Goal: Check status: Check status

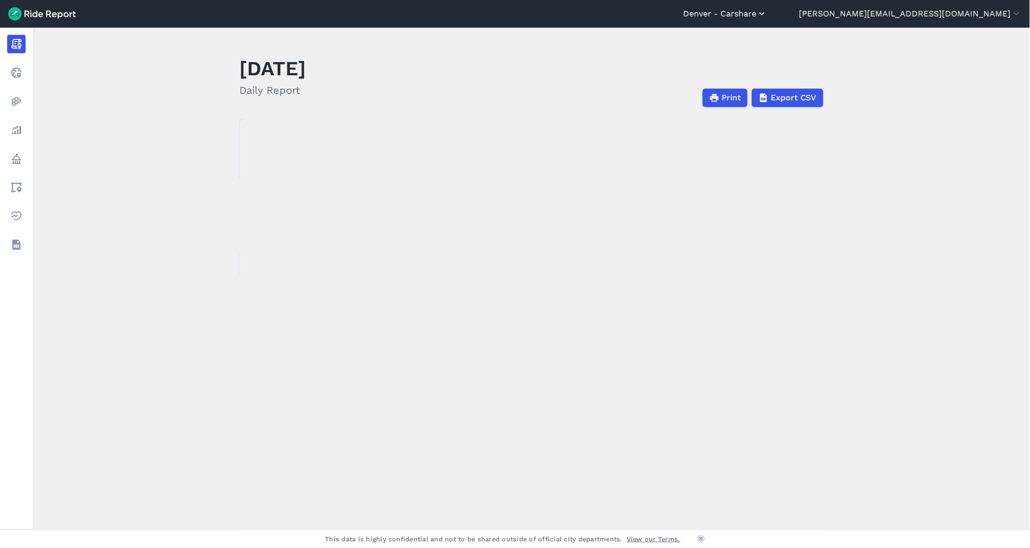
click at [767, 16] on button "Denver - Carshare" at bounding box center [725, 14] width 84 height 12
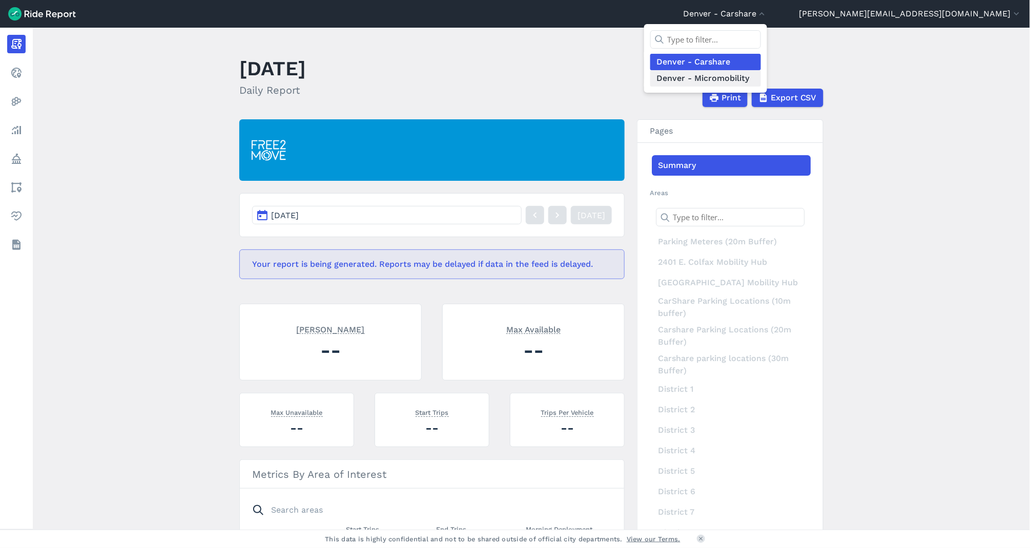
click at [761, 76] on link "Denver - Micromobility" at bounding box center [705, 78] width 111 height 16
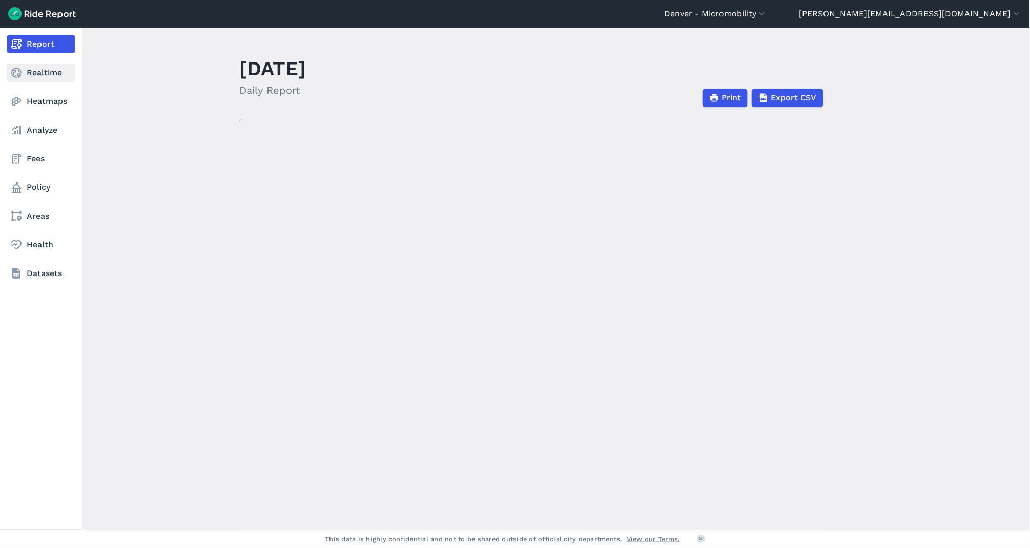
click at [15, 76] on use at bounding box center [16, 73] width 10 height 10
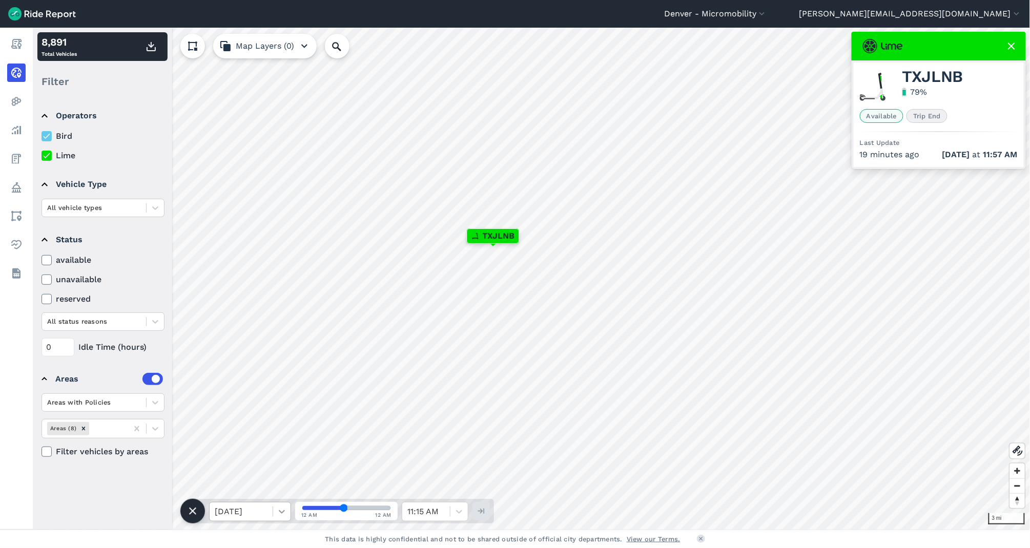
click at [283, 517] on div at bounding box center [281, 511] width 17 height 17
click at [257, 464] on div "[DATE]" at bounding box center [250, 465] width 82 height 20
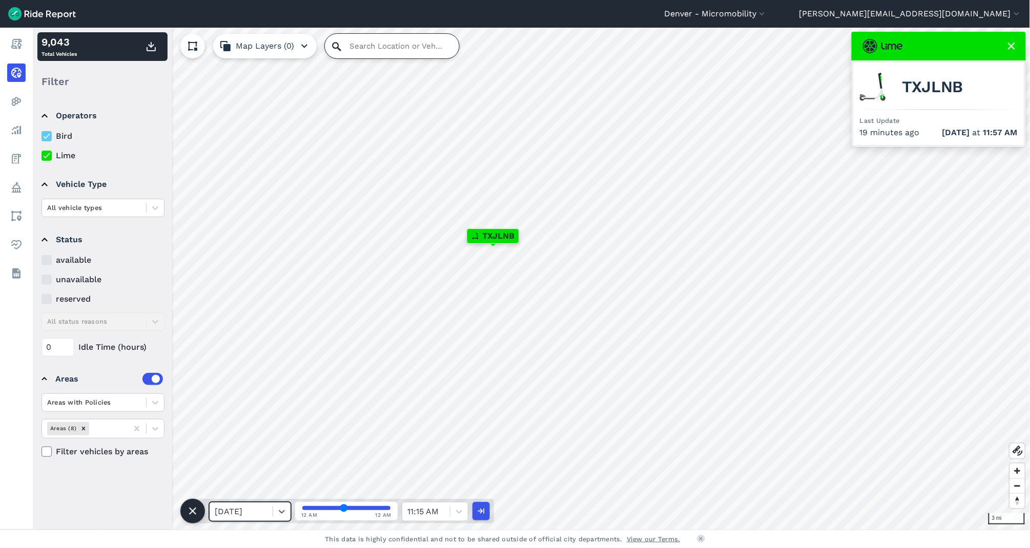
click at [346, 47] on input "Search Location or Vehicles" at bounding box center [392, 46] width 134 height 25
click at [938, 91] on span "TXJLNB" at bounding box center [932, 87] width 61 height 12
copy span "TXJLNB"
click at [346, 50] on input "Search Location or Vehicles" at bounding box center [392, 46] width 134 height 25
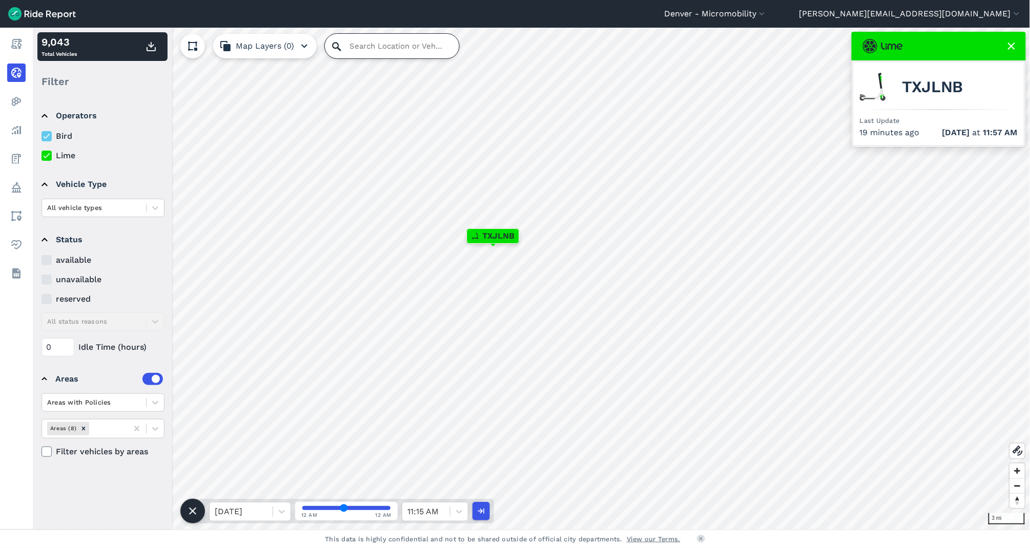
paste input "TXJLNB"
type input "TXJLNB"
click at [398, 52] on input "TXJLNB" at bounding box center [392, 46] width 134 height 25
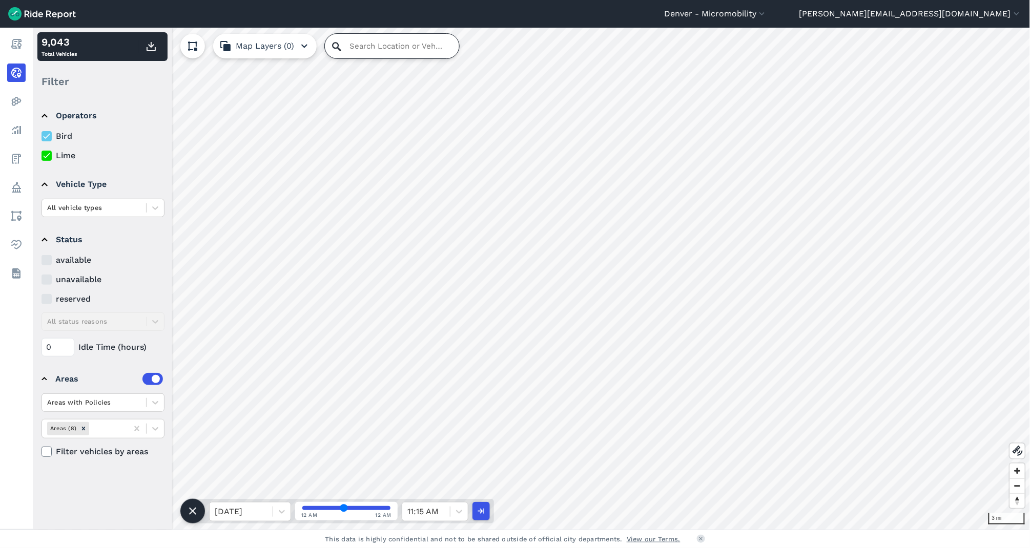
click at [345, 50] on input "Search Location or Vehicles" at bounding box center [392, 46] width 134 height 25
paste input "TXJLNB"
type input "TXJLNB"
click at [195, 515] on icon at bounding box center [192, 511] width 12 height 12
